Goal: Information Seeking & Learning: Learn about a topic

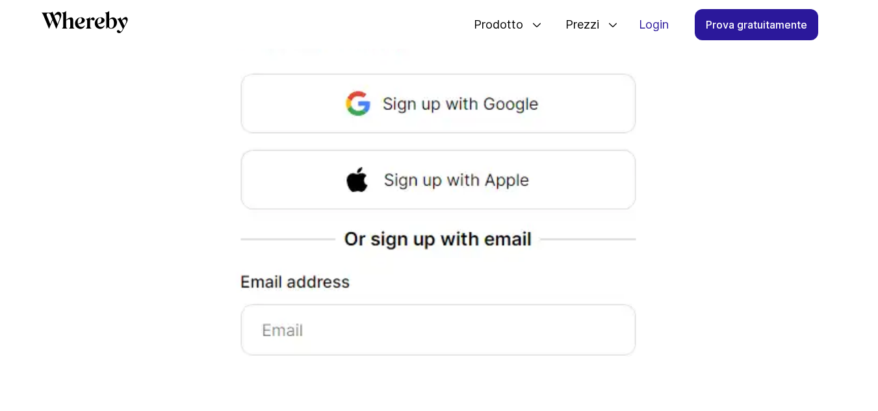
scroll to position [1560, 0]
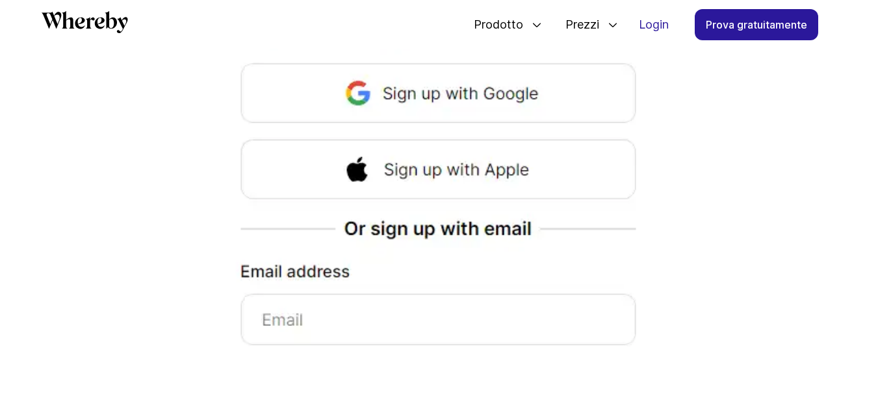
click at [346, 281] on img at bounding box center [439, 169] width 455 height 402
click at [309, 289] on img at bounding box center [439, 169] width 455 height 402
click at [476, 64] on img at bounding box center [439, 169] width 455 height 402
click at [313, 281] on img at bounding box center [439, 169] width 455 height 402
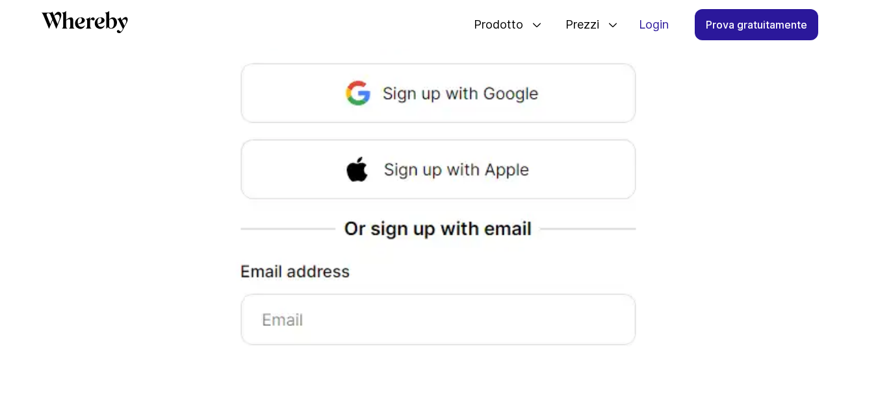
click at [313, 281] on img at bounding box center [439, 169] width 455 height 402
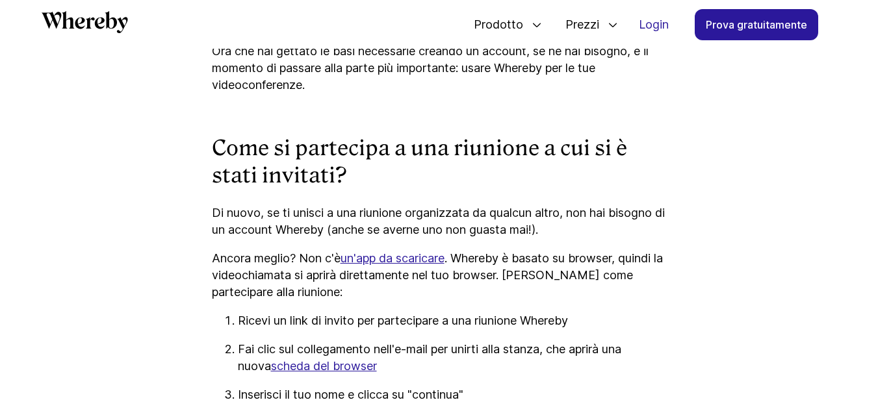
scroll to position [2227, 0]
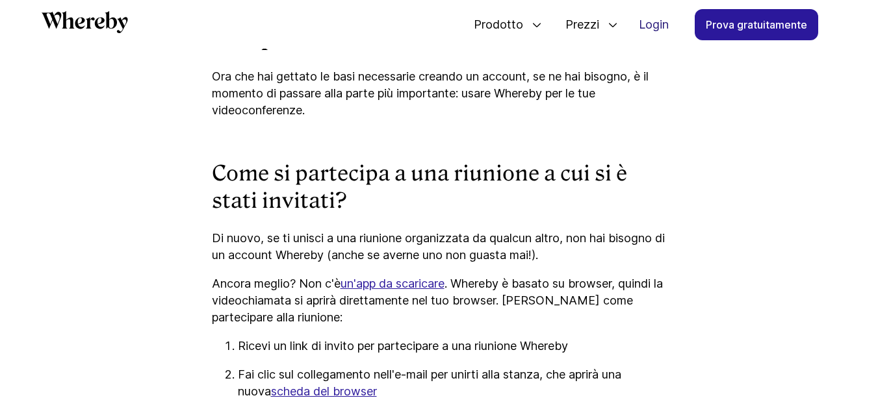
click at [660, 27] on font "Login" at bounding box center [654, 25] width 30 height 14
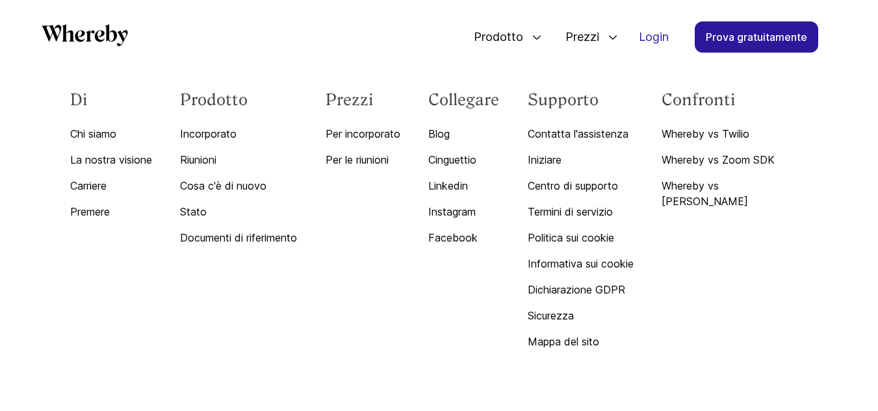
scroll to position [4897, 0]
